Goal: Task Accomplishment & Management: Manage account settings

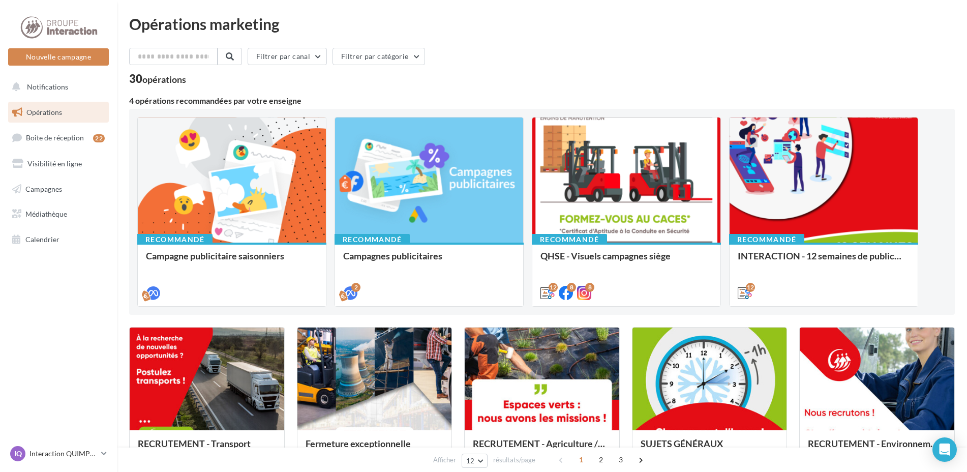
click at [63, 114] on link "Opérations" at bounding box center [58, 112] width 105 height 21
click at [48, 190] on span "Campagnes" at bounding box center [43, 188] width 37 height 9
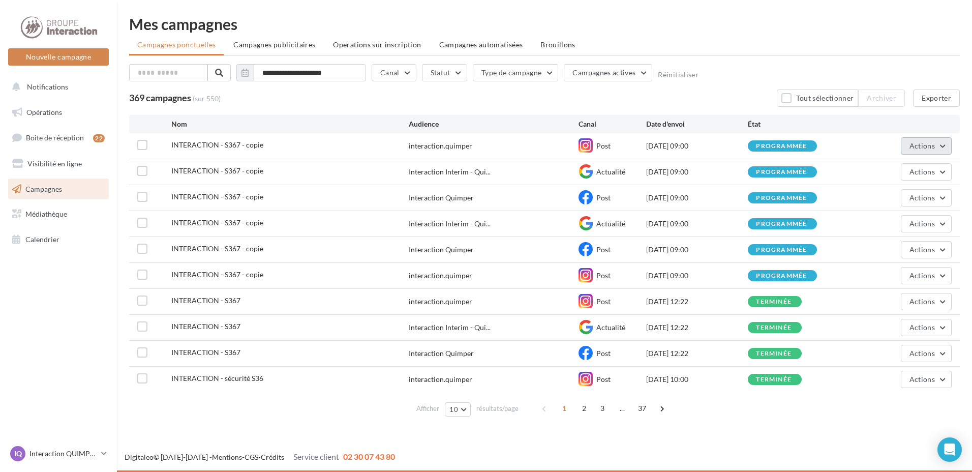
click at [912, 148] on span "Actions" at bounding box center [922, 145] width 25 height 9
click at [146, 143] on label at bounding box center [142, 145] width 10 height 10
click at [143, 167] on label at bounding box center [142, 171] width 10 height 10
click at [144, 200] on label at bounding box center [142, 197] width 10 height 10
drag, startPoint x: 275, startPoint y: 76, endPoint x: 242, endPoint y: 70, distance: 33.6
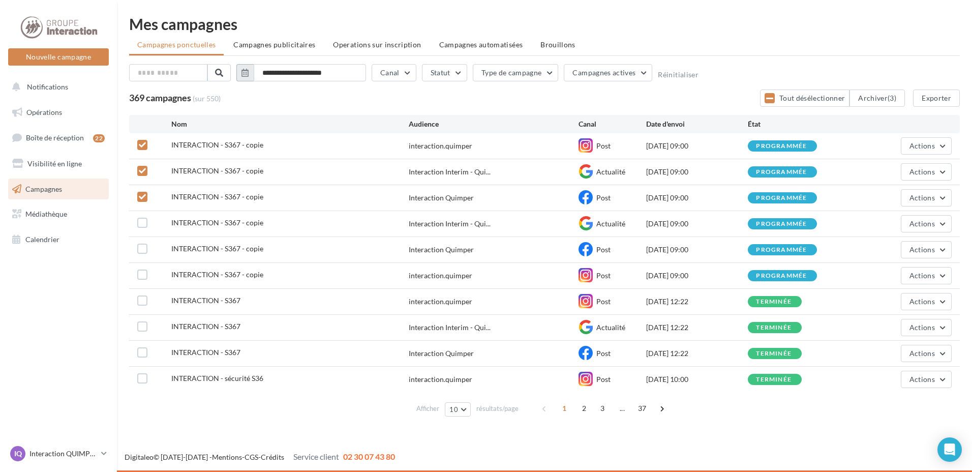
click at [242, 70] on button "button" at bounding box center [244, 72] width 17 height 17
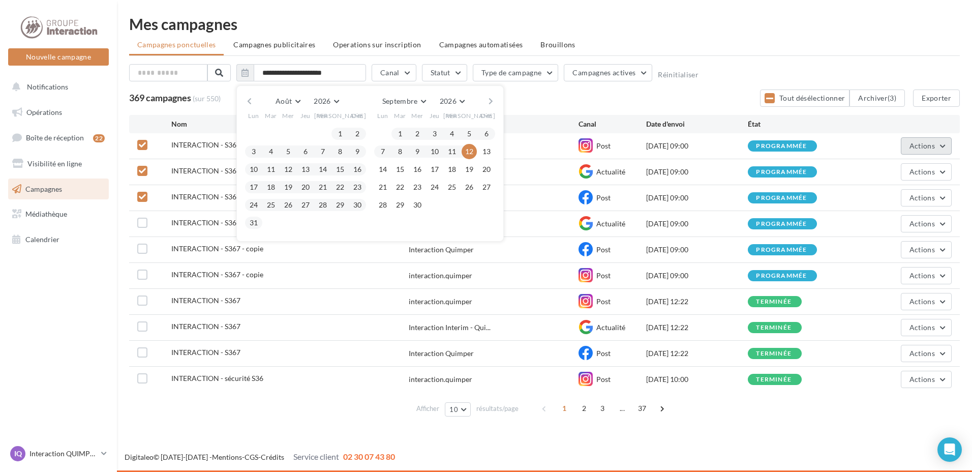
click at [923, 144] on span "Actions" at bounding box center [922, 145] width 25 height 9
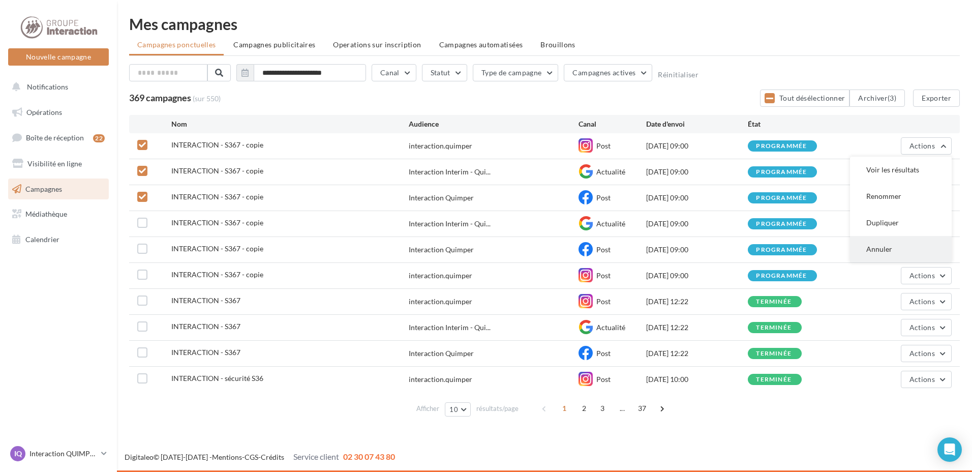
click at [913, 251] on button "Annuler" at bounding box center [901, 249] width 102 height 26
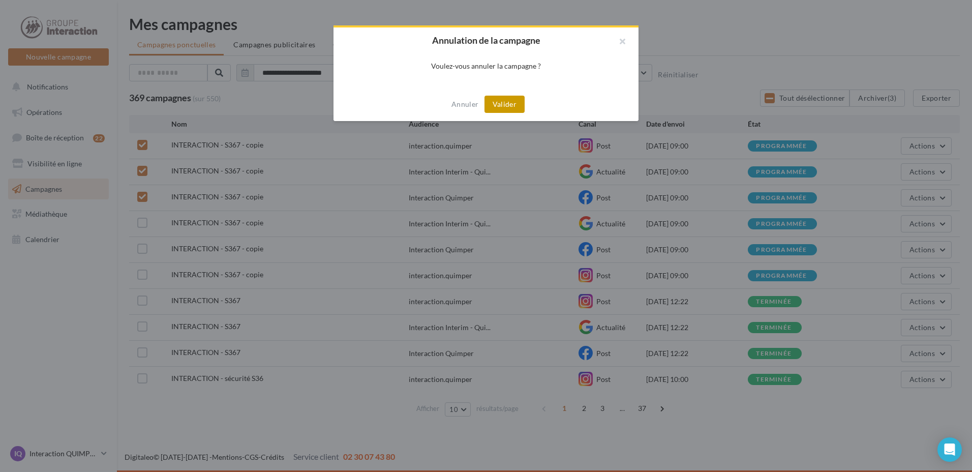
click at [496, 101] on button "Valider" at bounding box center [505, 104] width 40 height 17
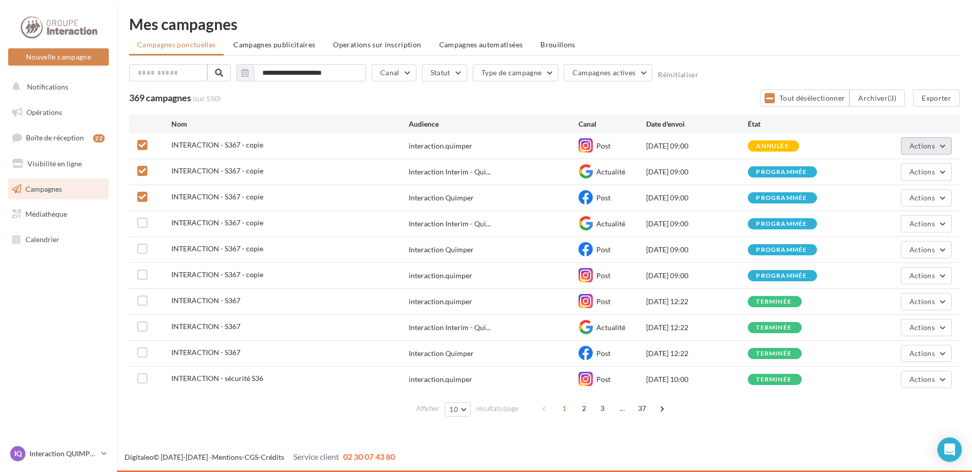
drag, startPoint x: 929, startPoint y: 143, endPoint x: 924, endPoint y: 144, distance: 5.1
click at [924, 144] on span "Actions" at bounding box center [922, 145] width 25 height 9
click at [873, 246] on button "Archiver" at bounding box center [901, 249] width 102 height 26
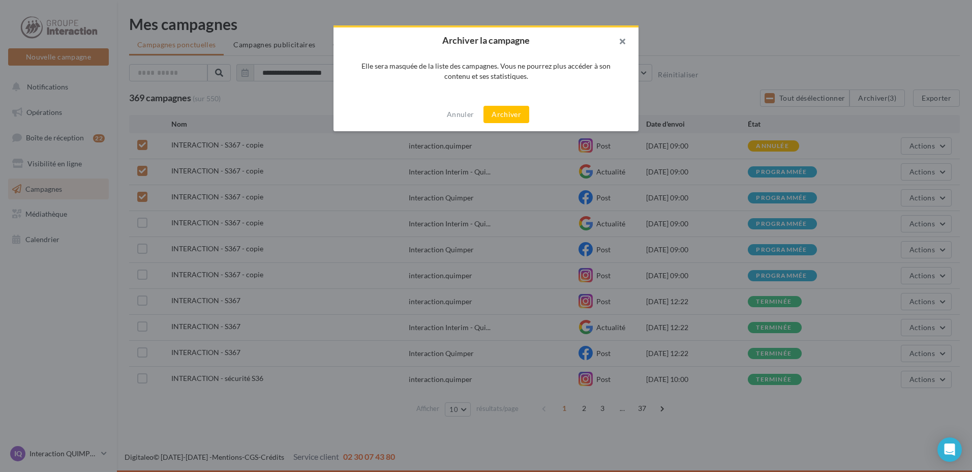
click at [613, 39] on button "button" at bounding box center [618, 42] width 41 height 31
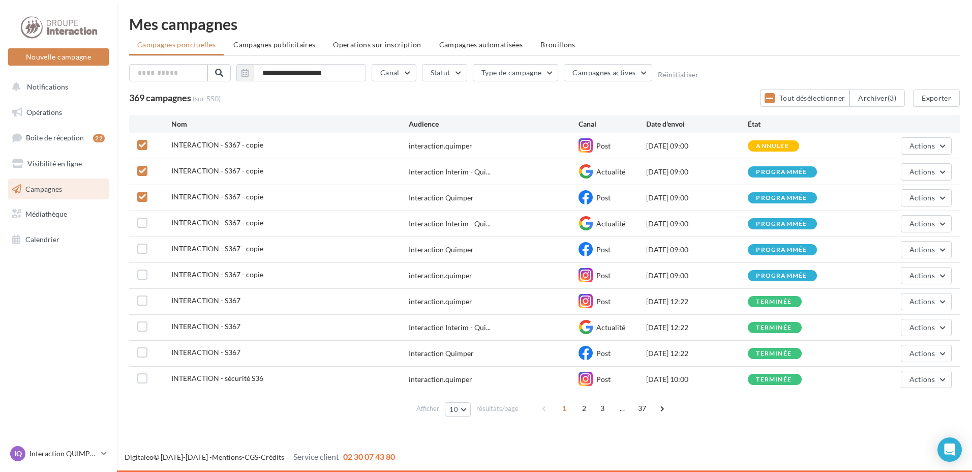
click at [787, 149] on div "annulée" at bounding box center [772, 146] width 33 height 7
click at [786, 147] on div "annulée" at bounding box center [772, 146] width 33 height 7
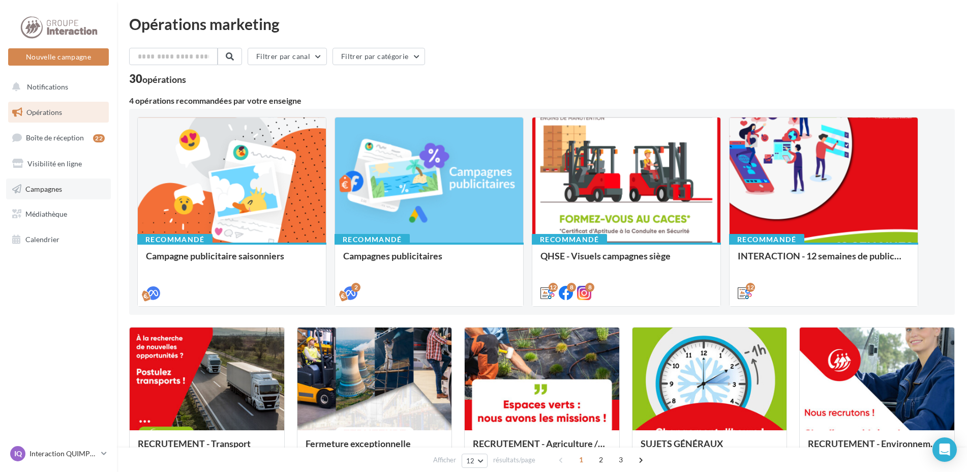
click at [91, 195] on link "Campagnes" at bounding box center [58, 189] width 105 height 21
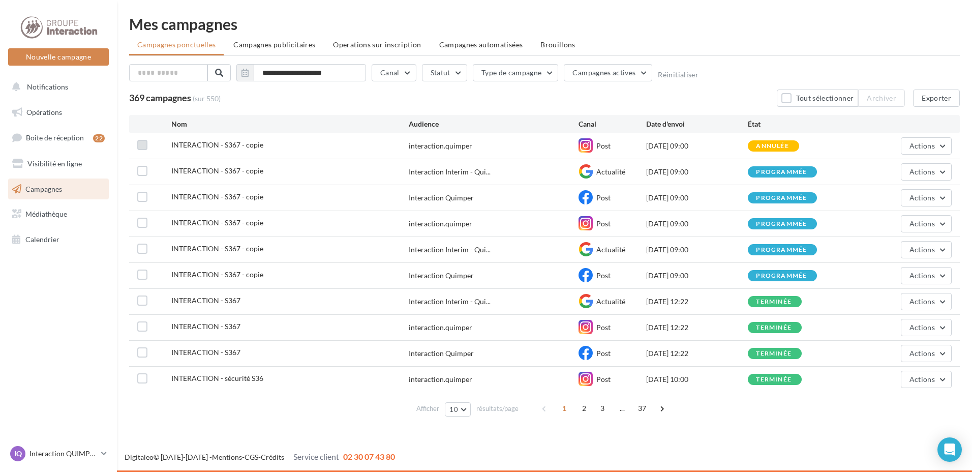
click at [141, 145] on label at bounding box center [142, 145] width 10 height 10
click at [915, 146] on span "Actions" at bounding box center [922, 145] width 25 height 9
click at [897, 177] on button "Voir les résultats" at bounding box center [901, 170] width 102 height 26
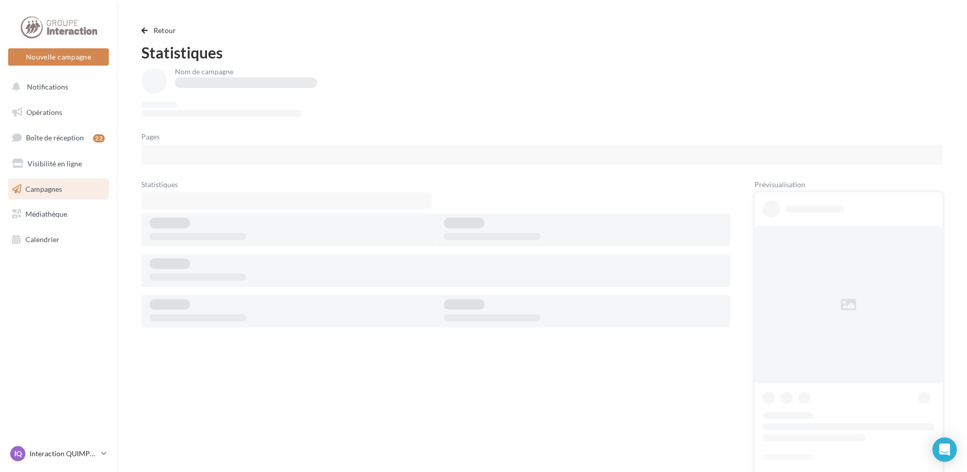
click at [66, 197] on link "Campagnes" at bounding box center [58, 189] width 105 height 21
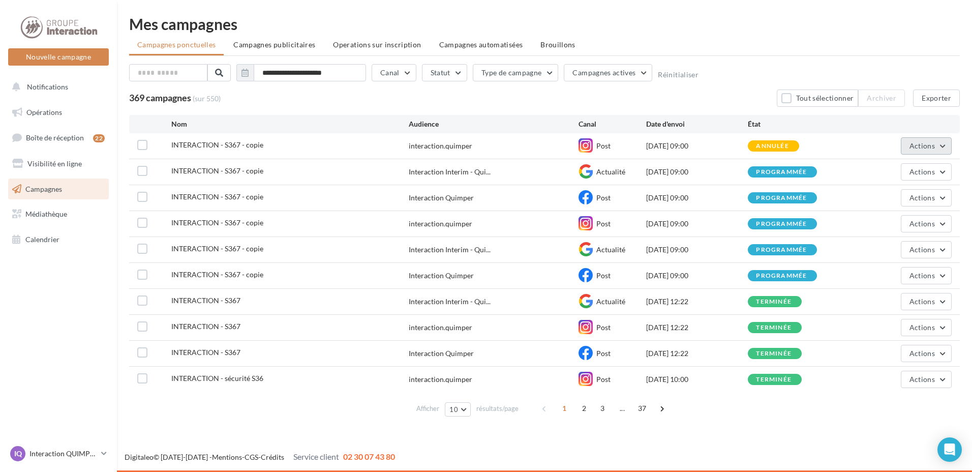
click at [934, 152] on button "Actions" at bounding box center [926, 145] width 51 height 17
click at [899, 170] on button "Voir les résultats" at bounding box center [901, 170] width 102 height 26
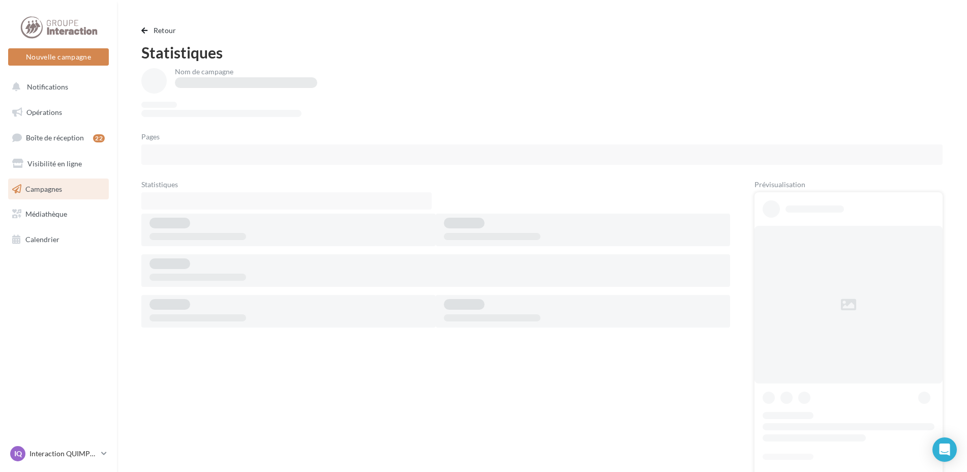
click at [41, 184] on link "Campagnes" at bounding box center [58, 189] width 105 height 21
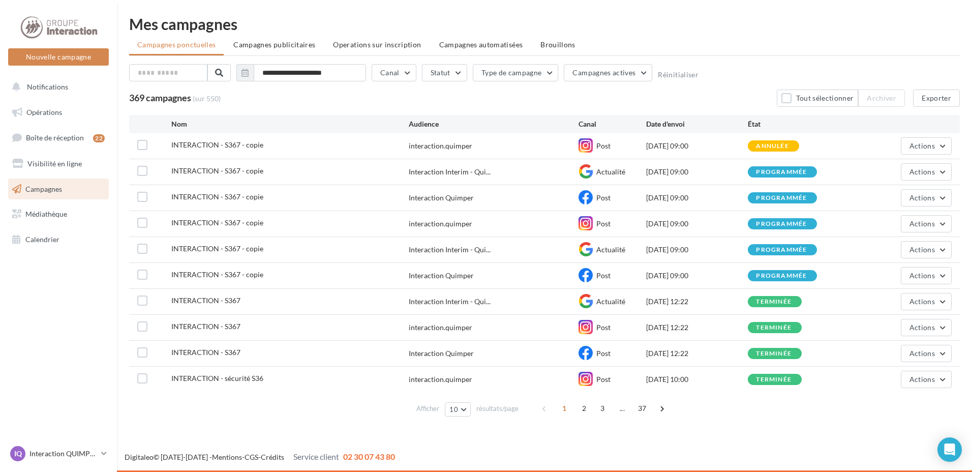
drag, startPoint x: 699, startPoint y: 147, endPoint x: 622, endPoint y: 144, distance: 76.3
click at [622, 144] on div "Post" at bounding box center [613, 145] width 68 height 15
click at [608, 75] on span "Campagnes actives" at bounding box center [604, 72] width 63 height 9
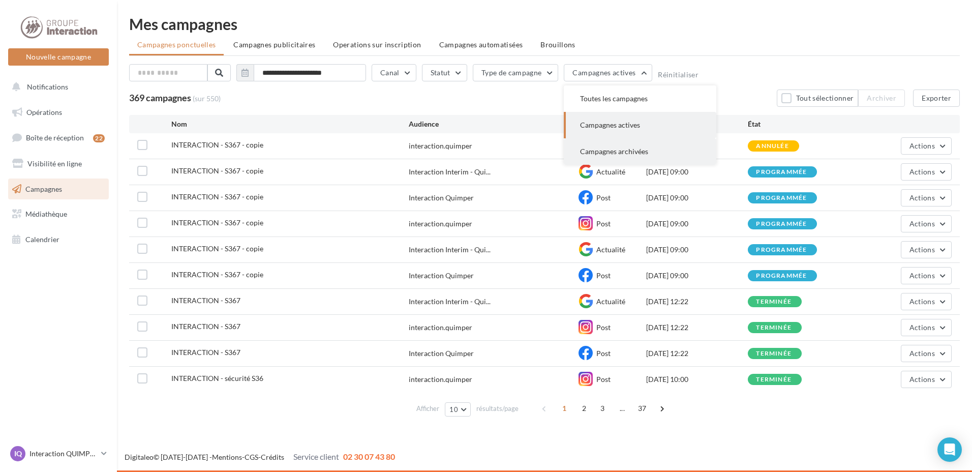
click at [608, 145] on button "Campagnes archivées" at bounding box center [640, 151] width 153 height 26
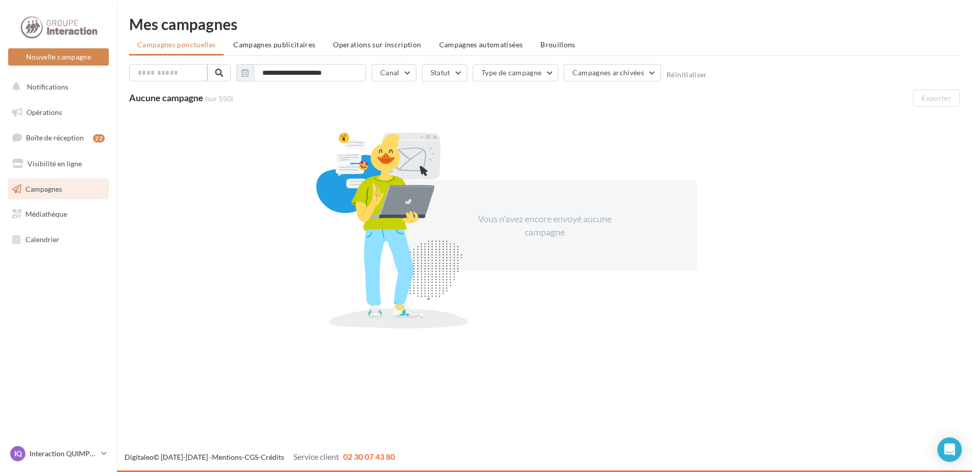
click at [48, 196] on link "Campagnes" at bounding box center [58, 189] width 105 height 21
click at [59, 182] on link "Campagnes" at bounding box center [58, 189] width 105 height 21
click at [606, 70] on span "Campagnes archivées" at bounding box center [609, 72] width 72 height 9
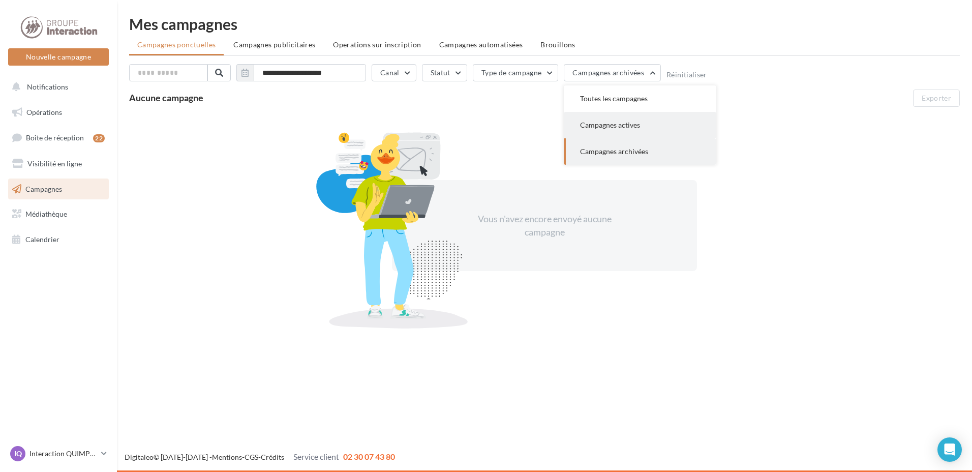
click at [607, 128] on span "Campagnes actives" at bounding box center [610, 125] width 60 height 9
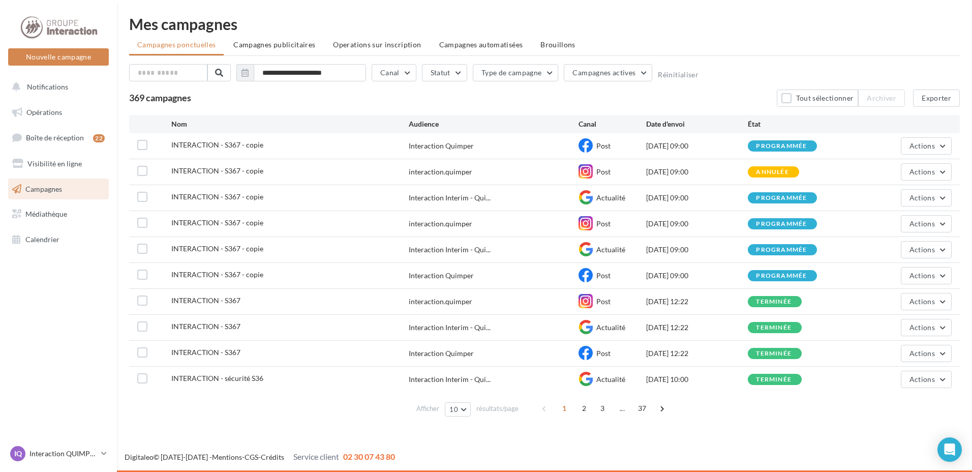
click at [776, 171] on div "annulée" at bounding box center [772, 172] width 33 height 7
click at [146, 168] on label at bounding box center [142, 171] width 10 height 10
click at [931, 95] on button "Exporter" at bounding box center [936, 98] width 47 height 17
click at [687, 103] on div "369 campagnes Tout désélectionner Archiver (1) Exporter" at bounding box center [544, 98] width 831 height 17
click at [916, 166] on button "Actions" at bounding box center [926, 171] width 51 height 17
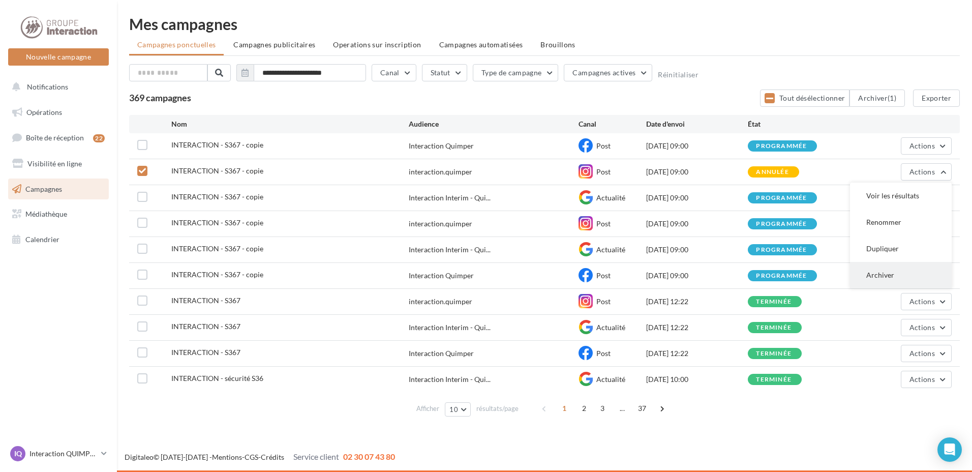
click at [902, 273] on button "Archiver" at bounding box center [901, 275] width 102 height 26
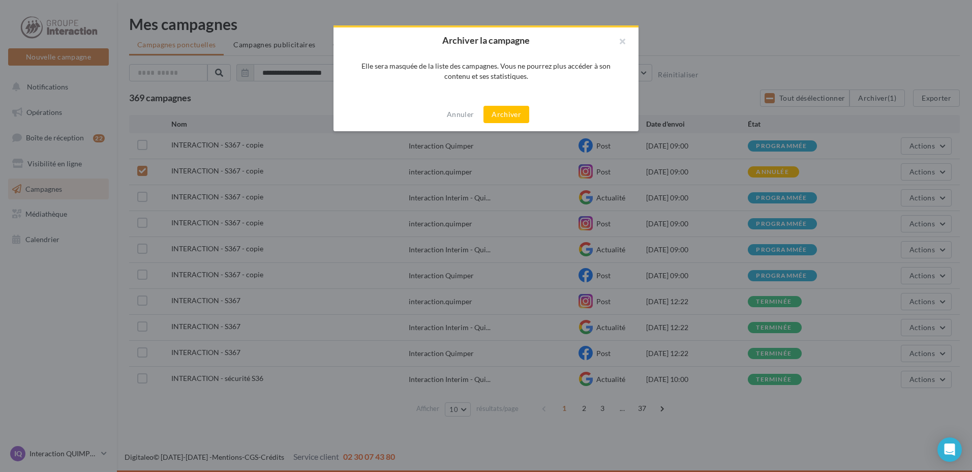
click at [514, 111] on button "Archiver" at bounding box center [507, 114] width 46 height 17
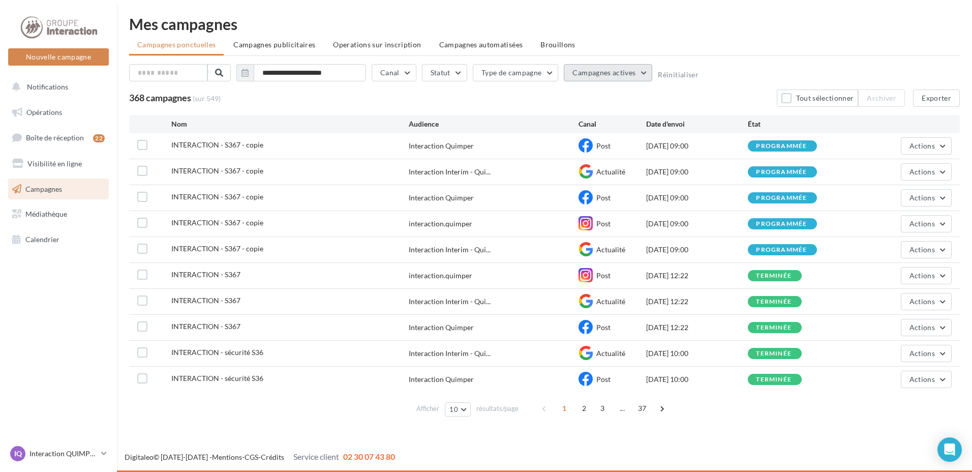
click at [598, 77] on button "Campagnes actives" at bounding box center [608, 72] width 88 height 17
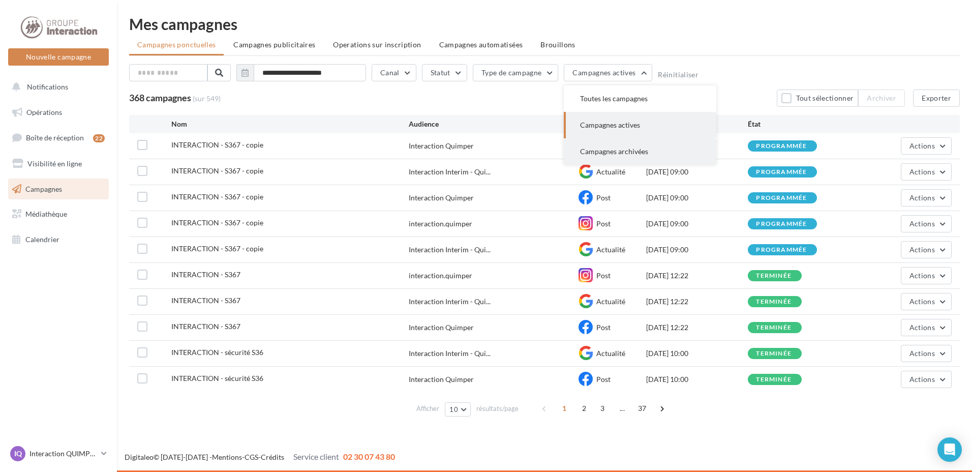
click at [610, 143] on button "Campagnes archivées" at bounding box center [640, 151] width 153 height 26
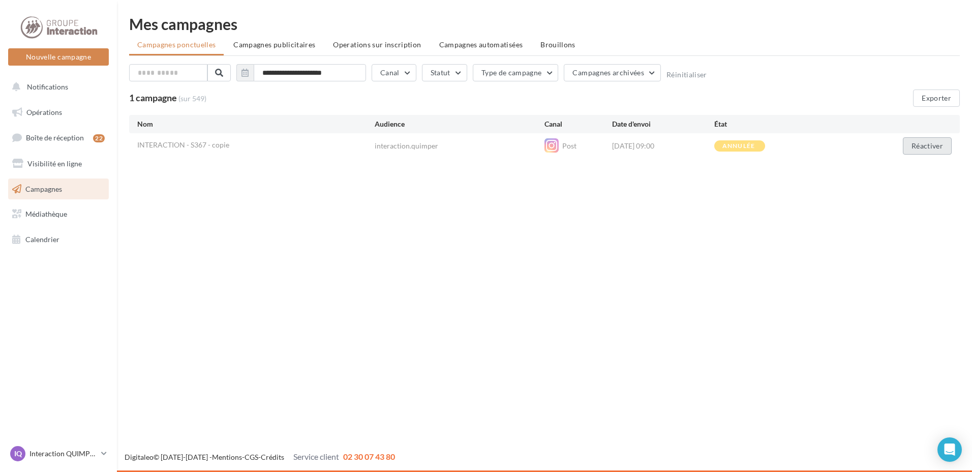
click at [917, 146] on button "Réactiver" at bounding box center [927, 145] width 49 height 17
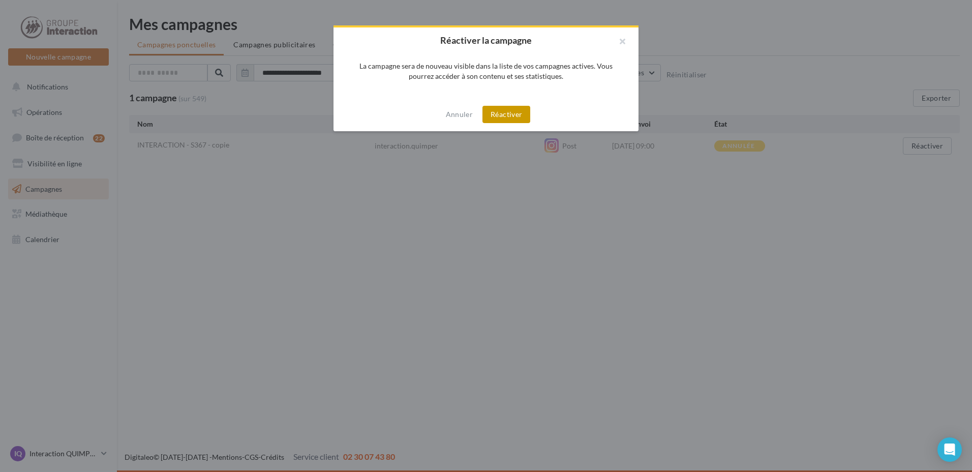
click at [511, 107] on button "Réactiver" at bounding box center [507, 114] width 48 height 17
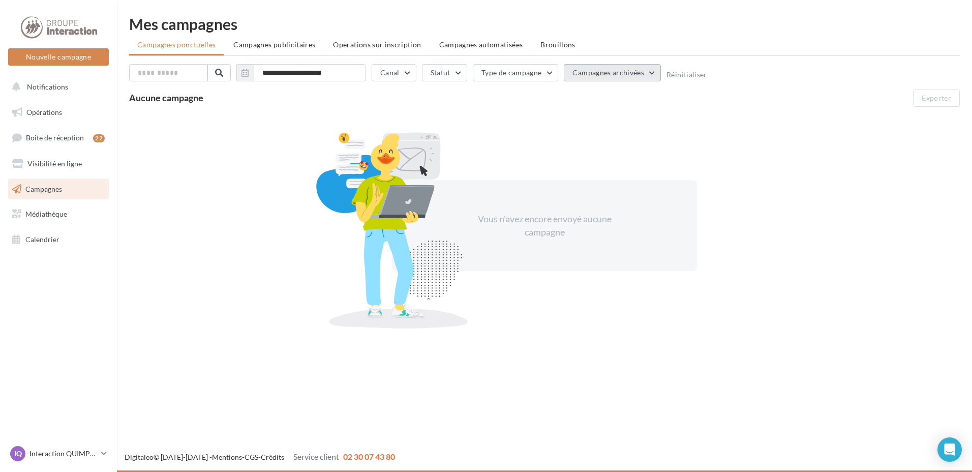
click at [579, 67] on button "Campagnes archivées" at bounding box center [612, 72] width 97 height 17
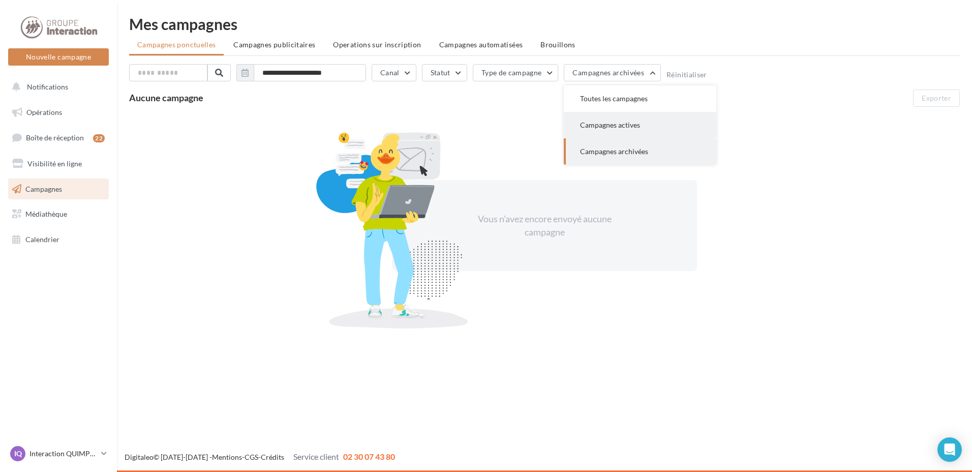
click at [599, 116] on button "Campagnes actives" at bounding box center [640, 125] width 153 height 26
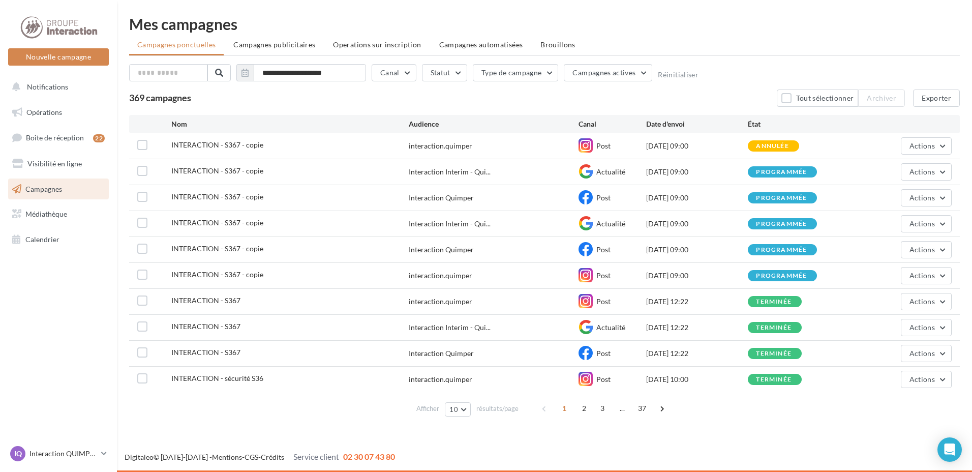
click at [786, 144] on div "annulée" at bounding box center [772, 146] width 33 height 7
click at [142, 143] on label at bounding box center [142, 145] width 10 height 10
click at [146, 166] on label at bounding box center [142, 171] width 10 height 10
click at [146, 193] on label at bounding box center [142, 197] width 10 height 10
click at [876, 95] on button "Archiver (3)" at bounding box center [877, 98] width 55 height 17
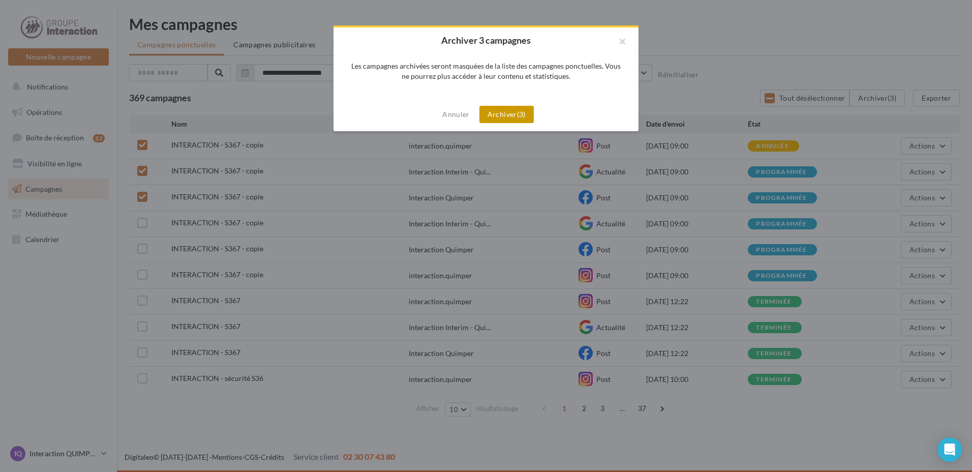
click at [514, 119] on button "Archiver (3)" at bounding box center [507, 114] width 54 height 17
